Goal: Task Accomplishment & Management: Use online tool/utility

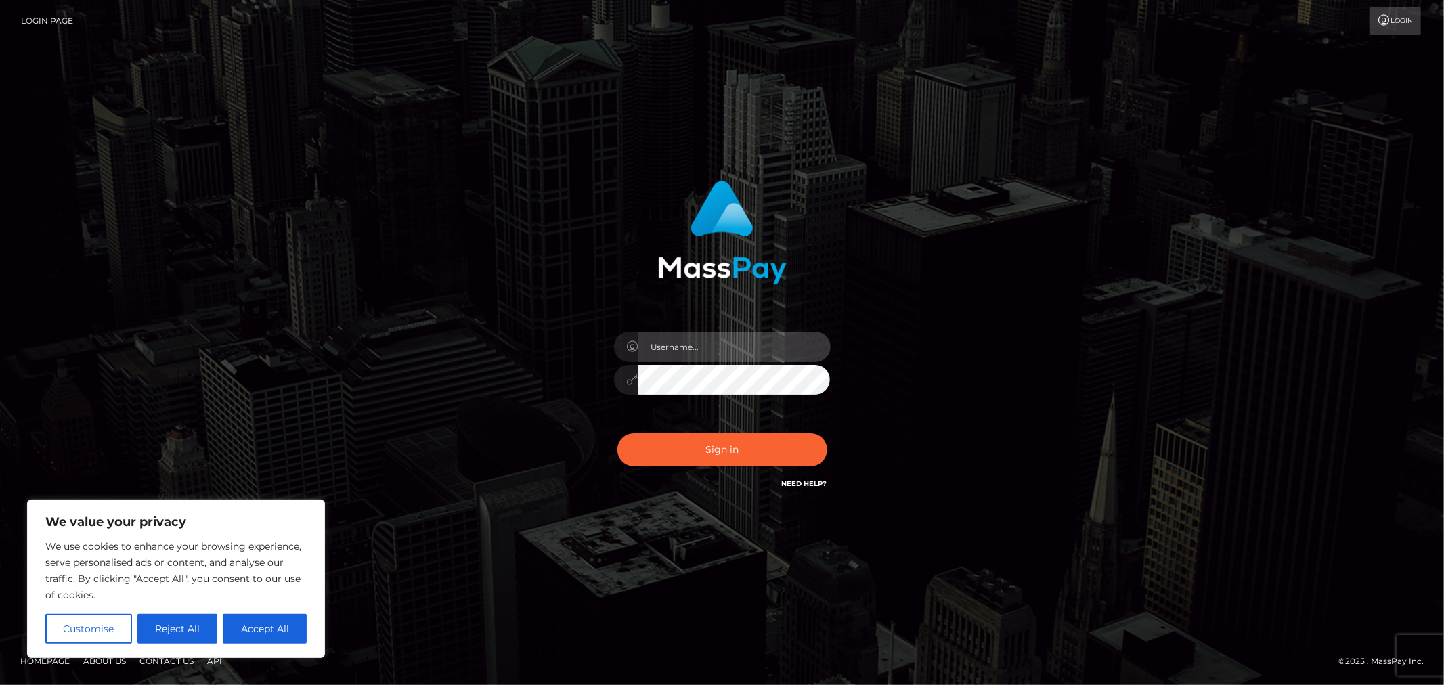
click at [733, 350] on input "text" at bounding box center [734, 347] width 192 height 30
type input "Allyssa"
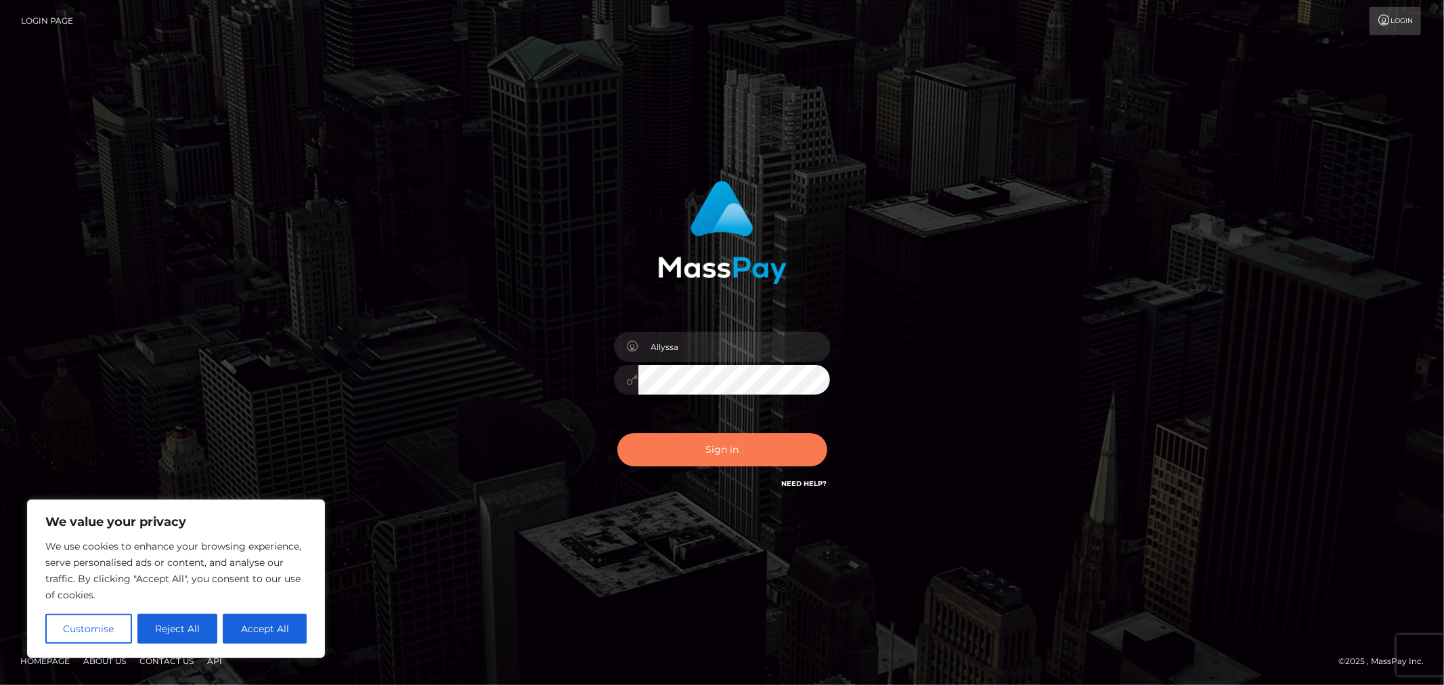
click at [684, 433] on button "Sign in" at bounding box center [722, 449] width 210 height 33
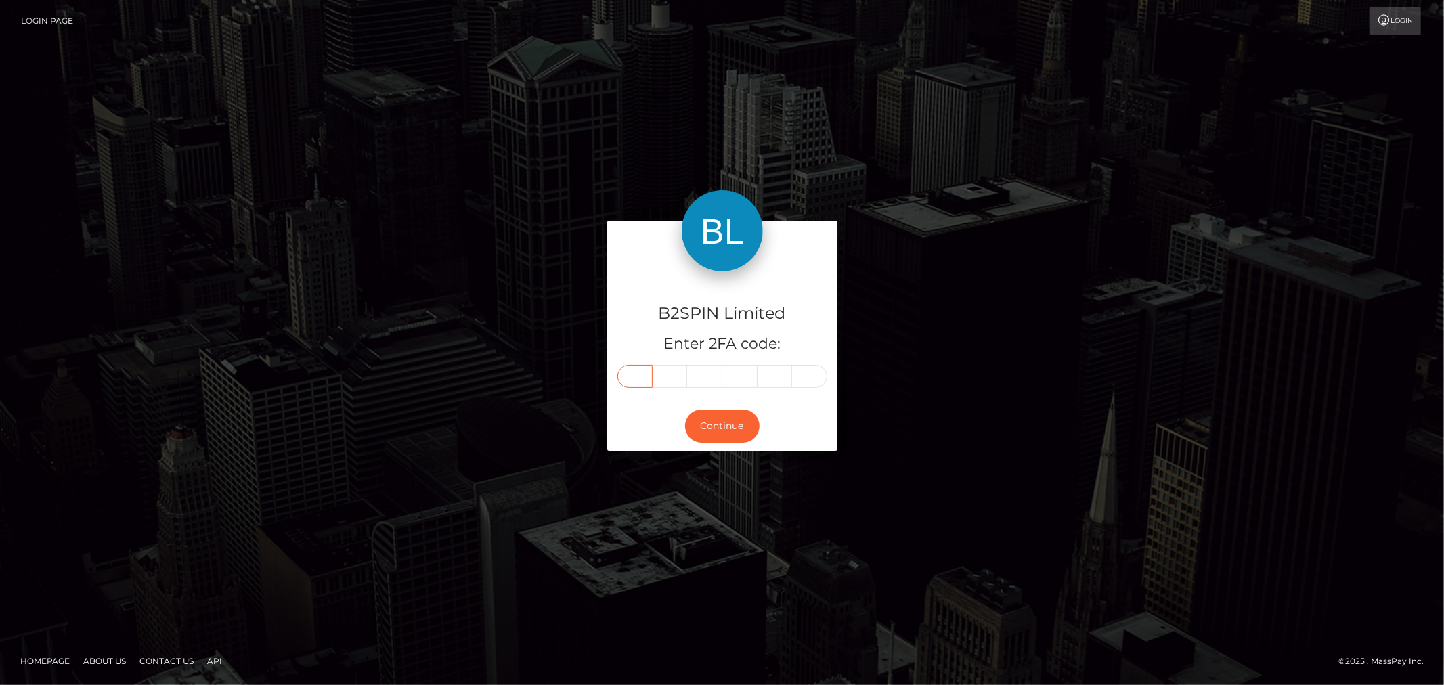
click at [630, 380] on input "text" at bounding box center [634, 376] width 35 height 23
type input "0"
type input "9"
type input "8"
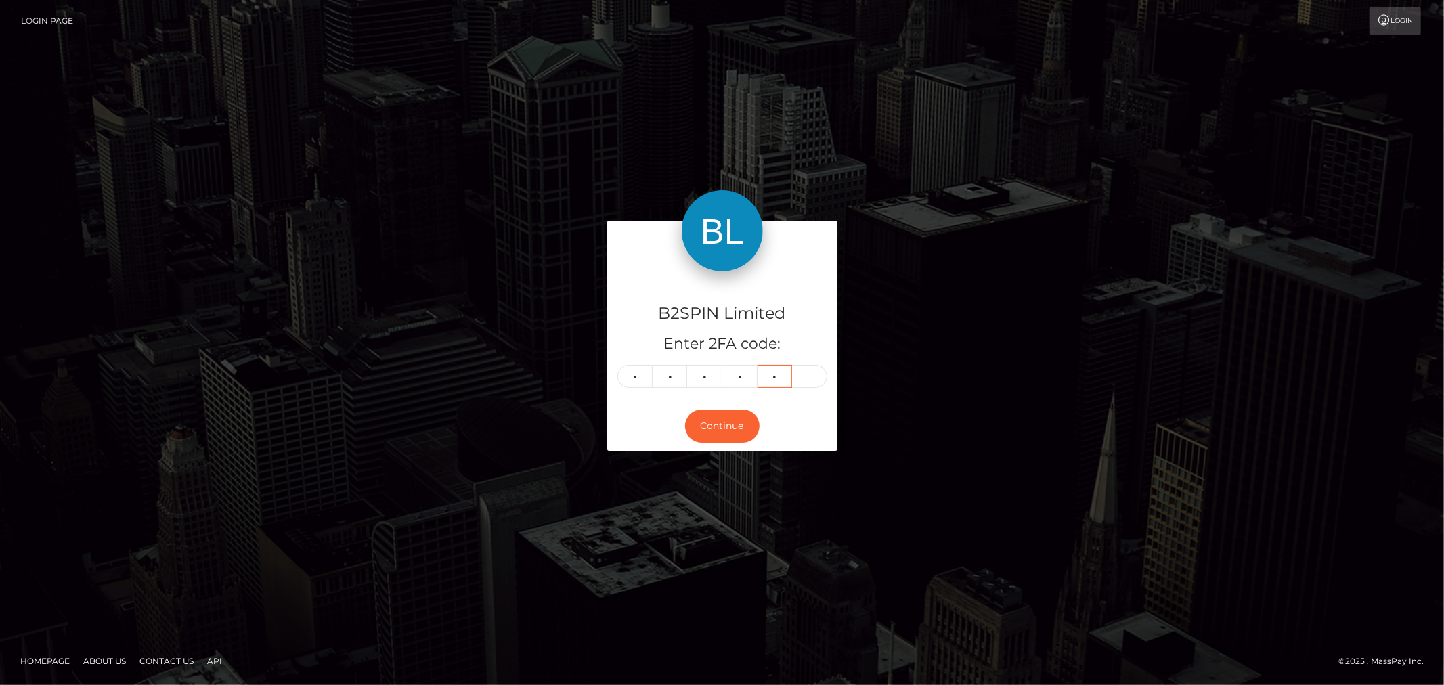
type input "4"
type input "0"
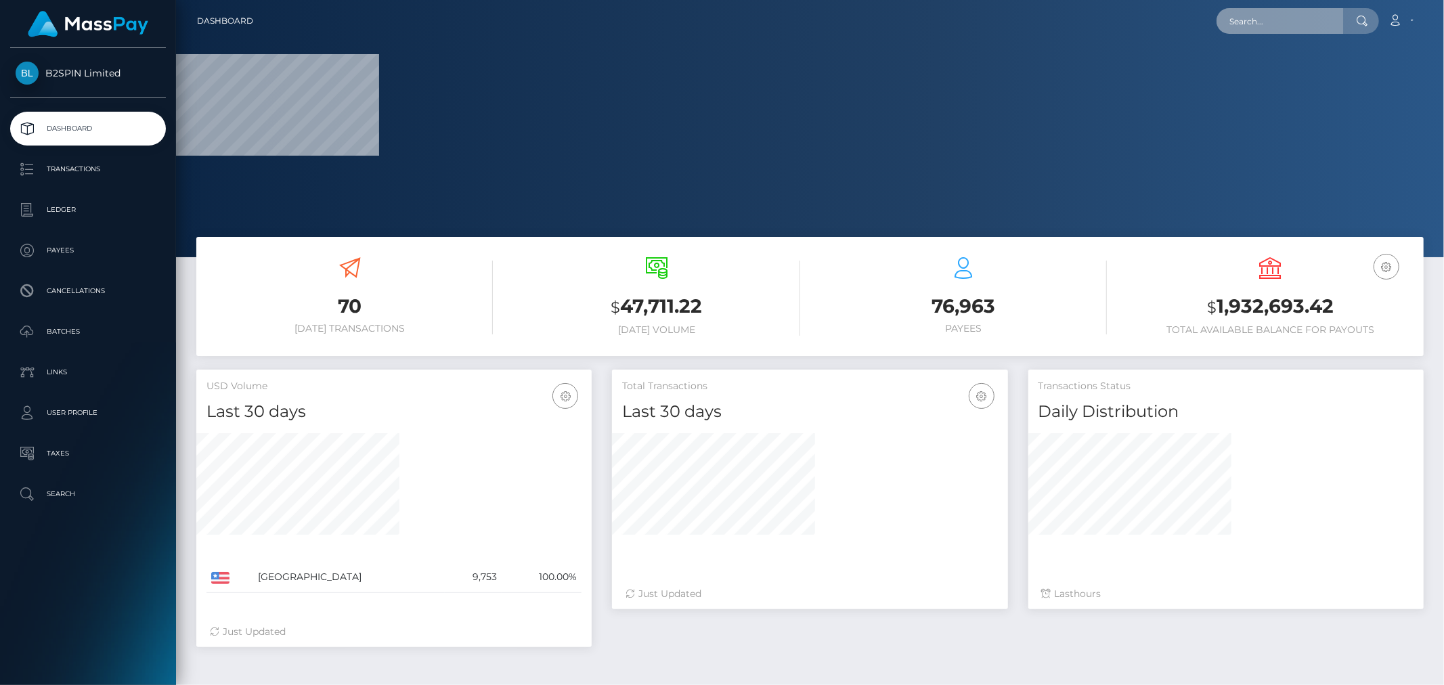
click at [1263, 21] on input "text" at bounding box center [1279, 21] width 127 height 26
paste input "3247585"
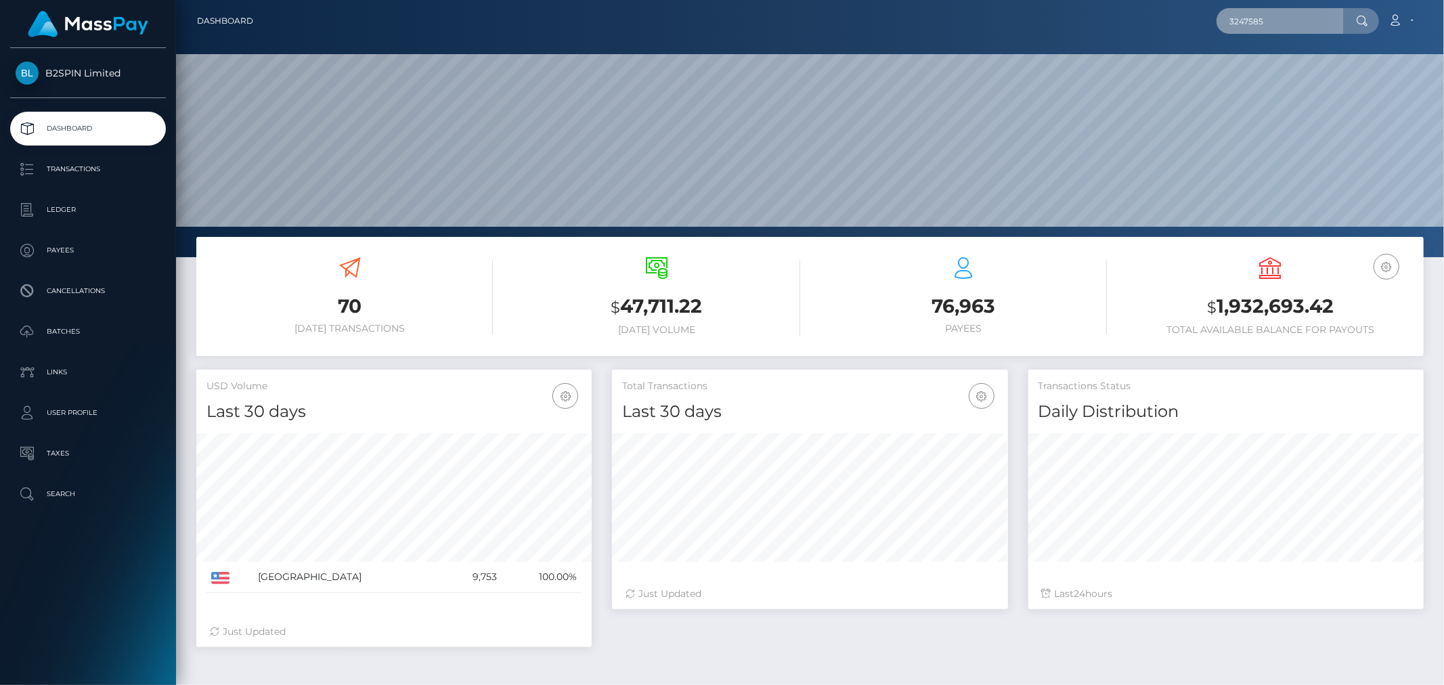
scroll to position [240, 395]
type input "3247585"
click at [1263, 65] on link "KRISTOPHER ROBERT MCCUE" at bounding box center [1270, 70] width 108 height 25
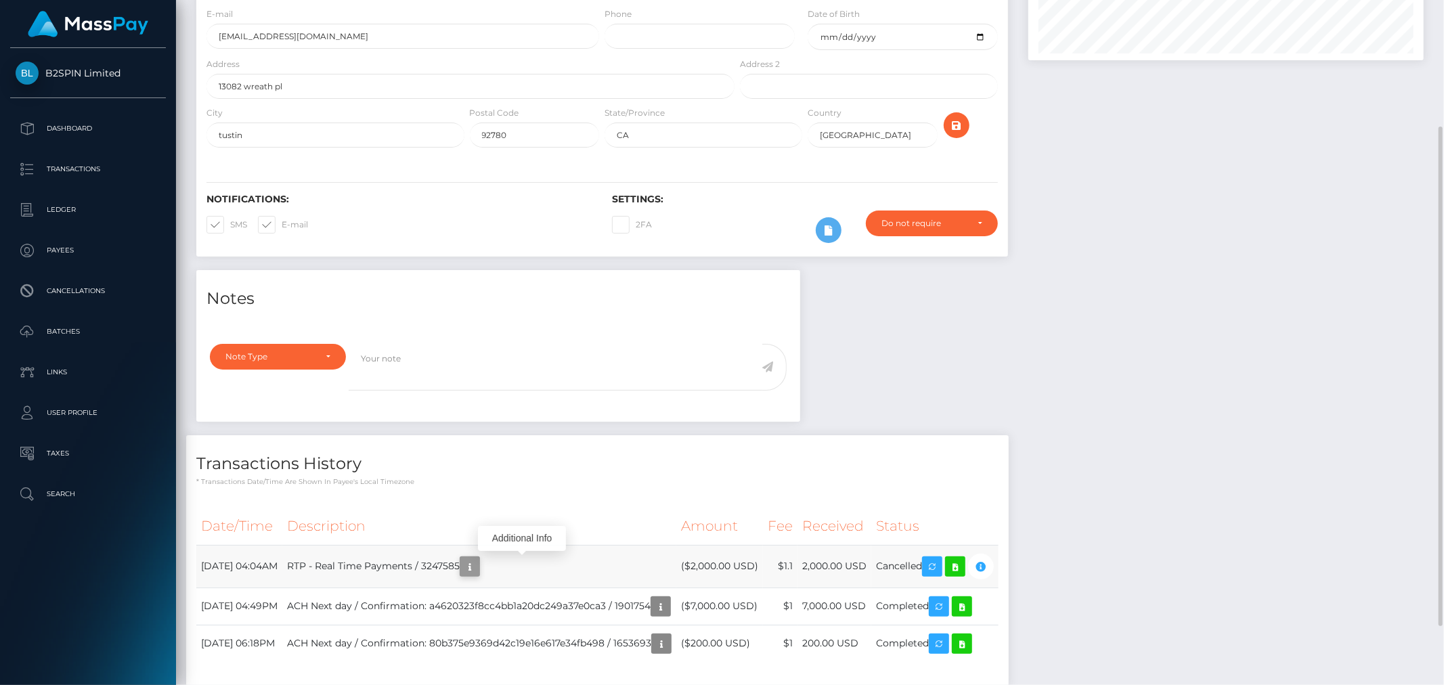
scroll to position [162, 395]
click at [478, 569] on icon "button" at bounding box center [470, 566] width 16 height 17
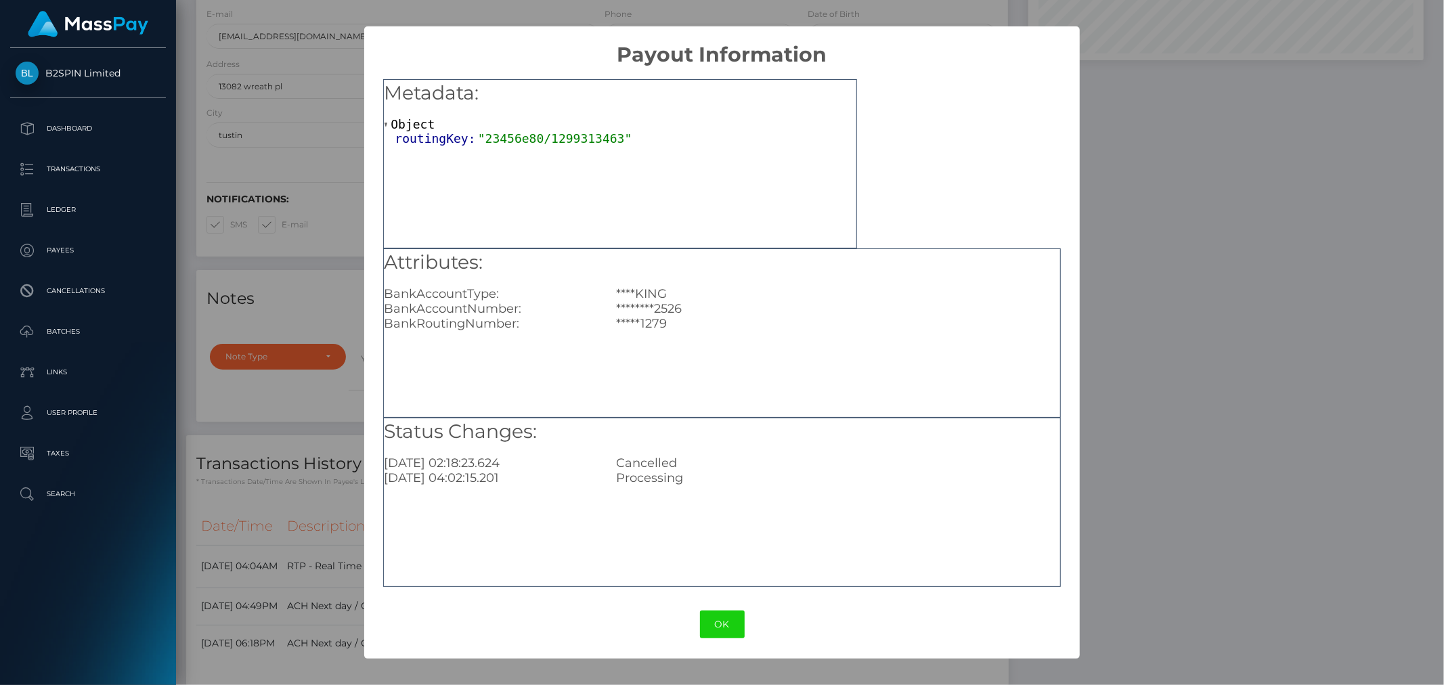
click at [1234, 500] on div "× Payout Information Metadata: Object routingKey: "23456e80/1299313463" Attribu…" at bounding box center [722, 342] width 1444 height 685
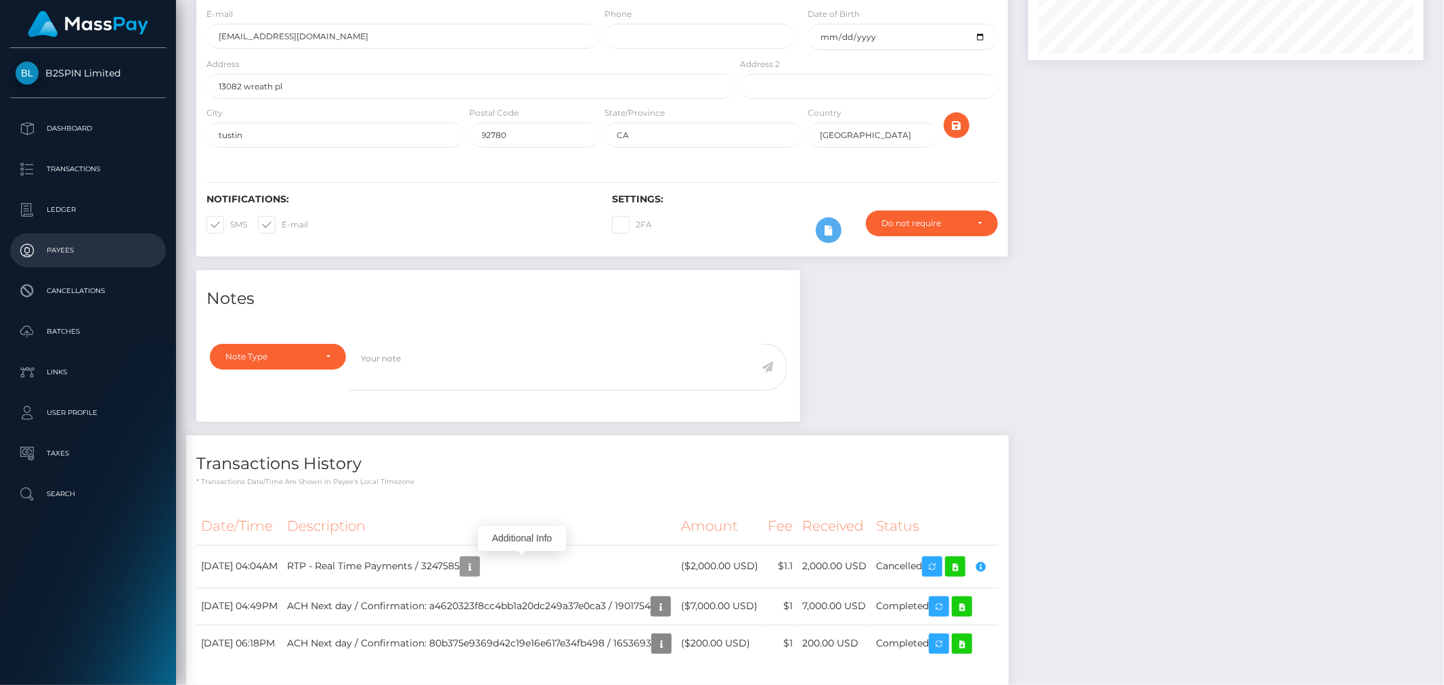
scroll to position [149, 0]
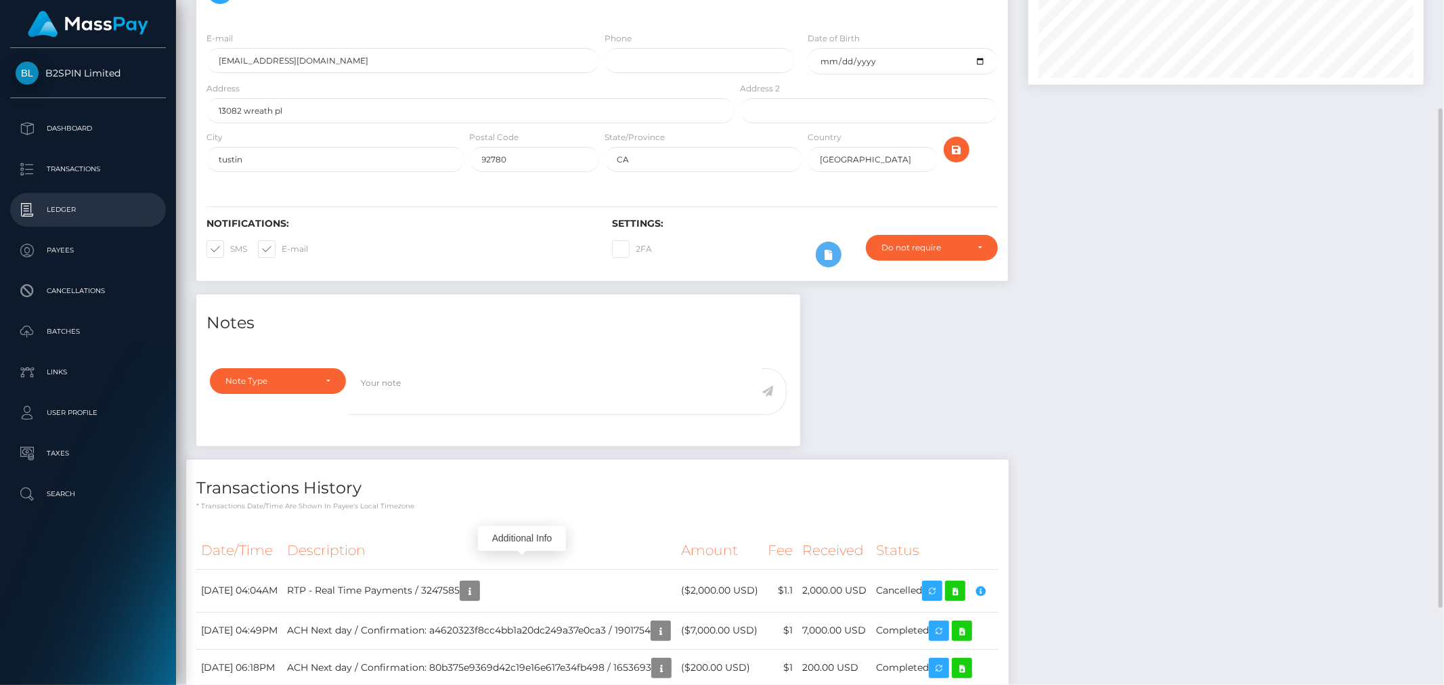
drag, startPoint x: 100, startPoint y: 167, endPoint x: 89, endPoint y: 196, distance: 31.3
click at [100, 167] on p "Transactions" at bounding box center [88, 169] width 145 height 20
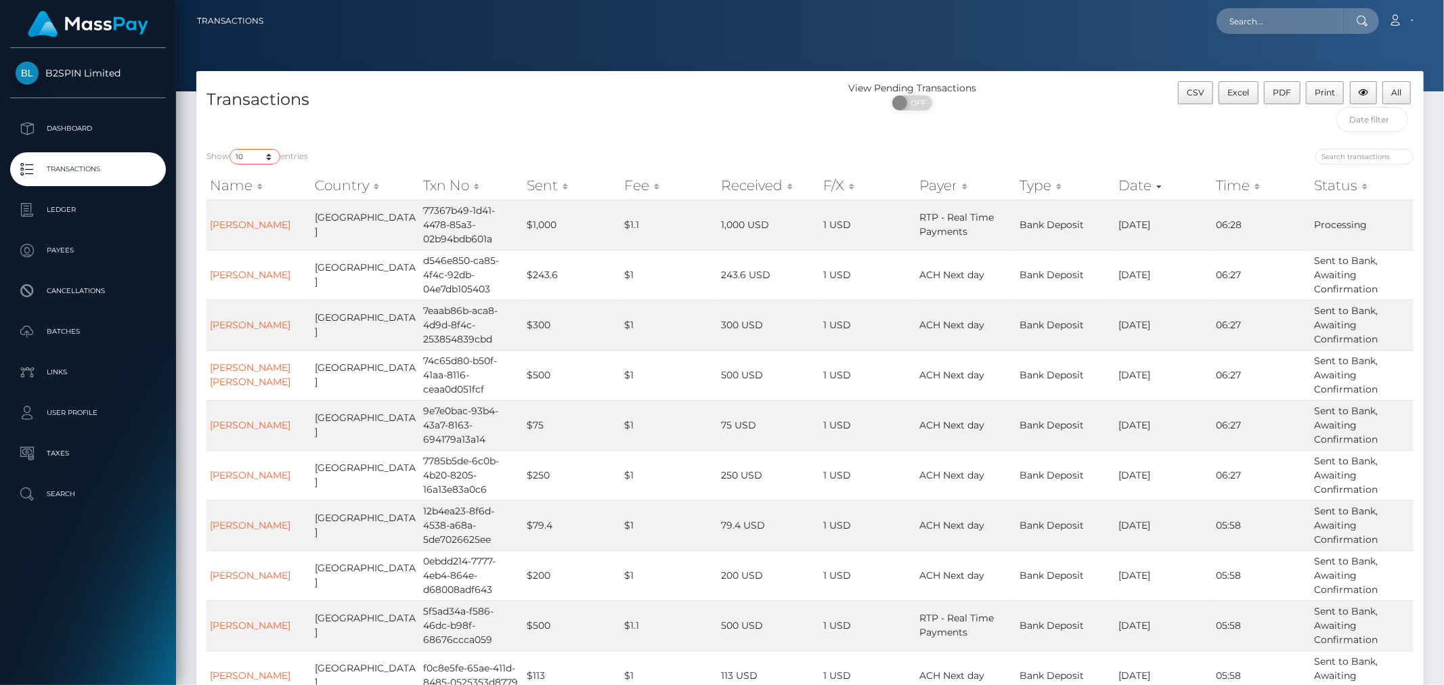
click at [245, 158] on select "10 25 50 100 250 500 1,000 3,500" at bounding box center [254, 157] width 51 height 16
select select "3500"
click at [231, 149] on select "10 25 50 100 250 500 1,000 3,500" at bounding box center [254, 157] width 51 height 16
click at [910, 109] on span "OFF" at bounding box center [917, 102] width 34 height 15
checkbox input "true"
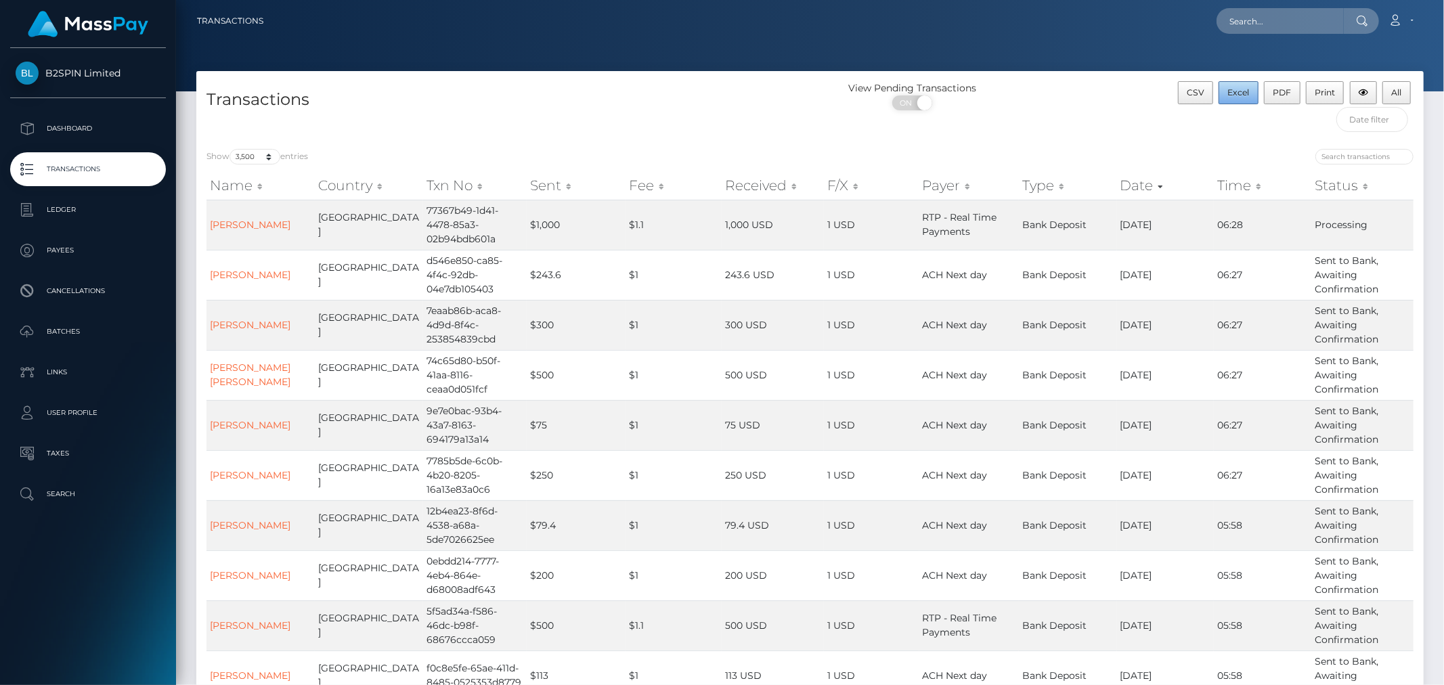
click at [1248, 102] on button "Excel" at bounding box center [1238, 92] width 40 height 23
click at [644, 126] on div "Transactions" at bounding box center [503, 110] width 614 height 58
